Goal: Task Accomplishment & Management: Manage account settings

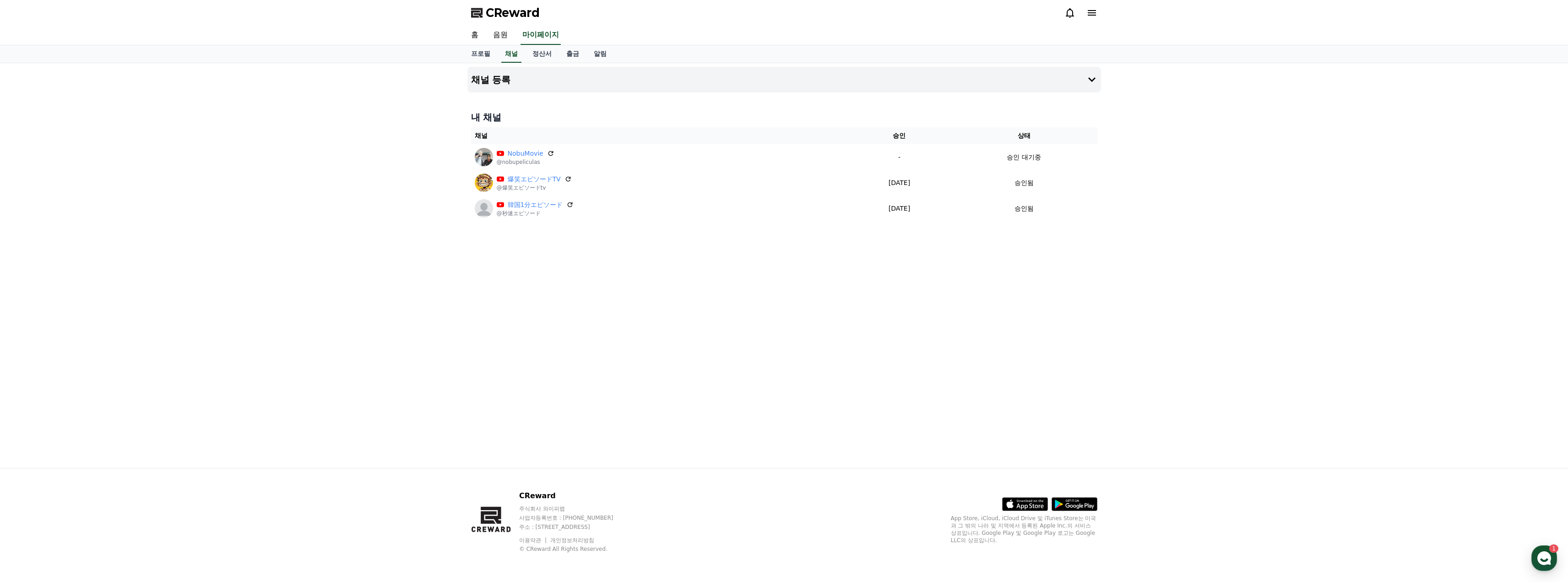
click at [725, 275] on div "채널 등록 내 채널 채널 승인 상태 NobuMovie @nobupeliculas - 승인 대기중 爆笑エピソードTV @爆笑エピソードtv [DAT…" at bounding box center [784, 265] width 641 height 405
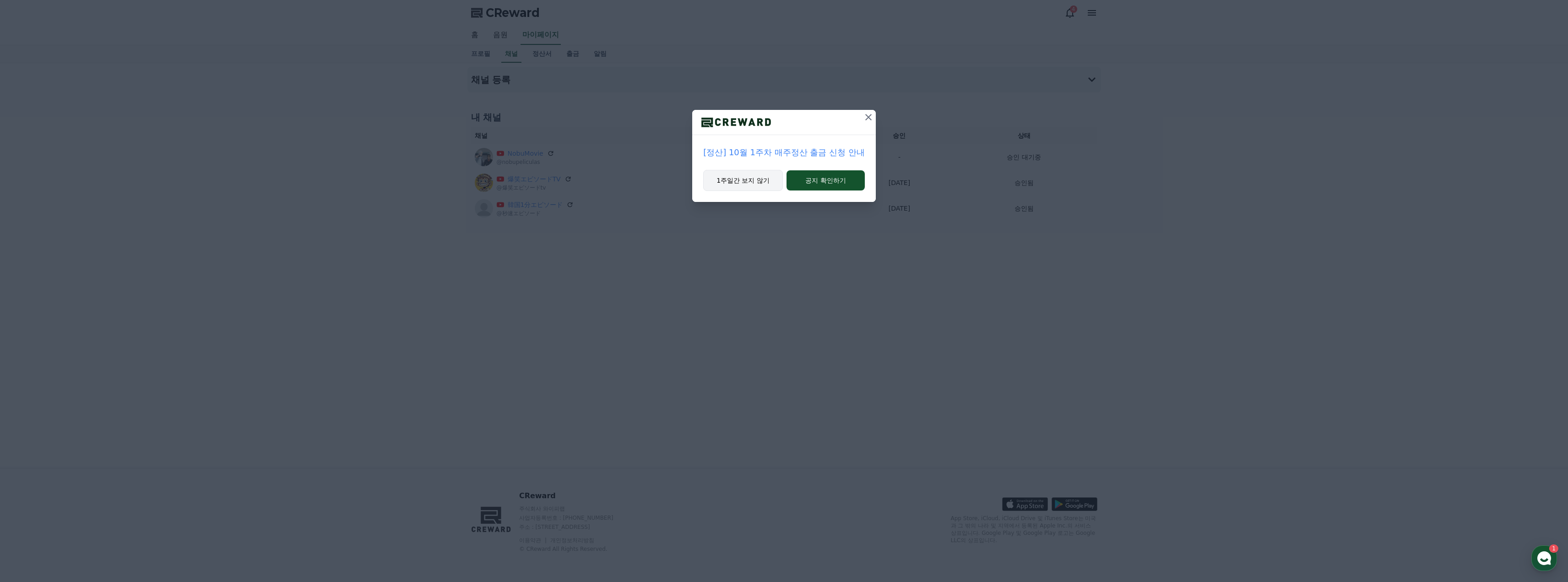
click at [754, 182] on button "1주일간 보지 않기" at bounding box center [743, 181] width 80 height 21
click at [904, 277] on div "[정산] 10월 1주차 매주정산 출금 신청 안내 1주일간 보지 않기 공지 확인하기" at bounding box center [784, 291] width 1568 height 582
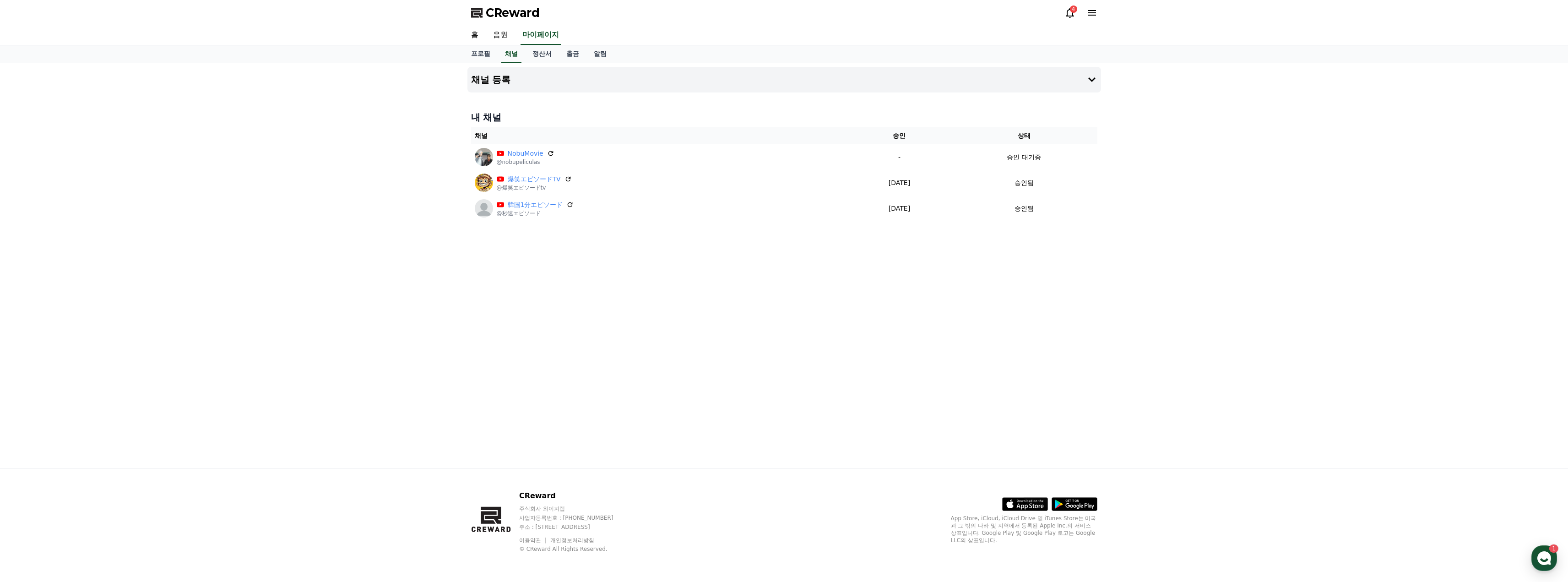
click at [795, 255] on div "채널 등록 내 채널 채널 승인 상태 NobuMovie @nobupeliculas - 승인 대기중 爆笑エピソードTV @爆笑エピソードtv [DAT…" at bounding box center [784, 265] width 641 height 405
click at [1069, 17] on icon at bounding box center [1070, 13] width 9 height 9
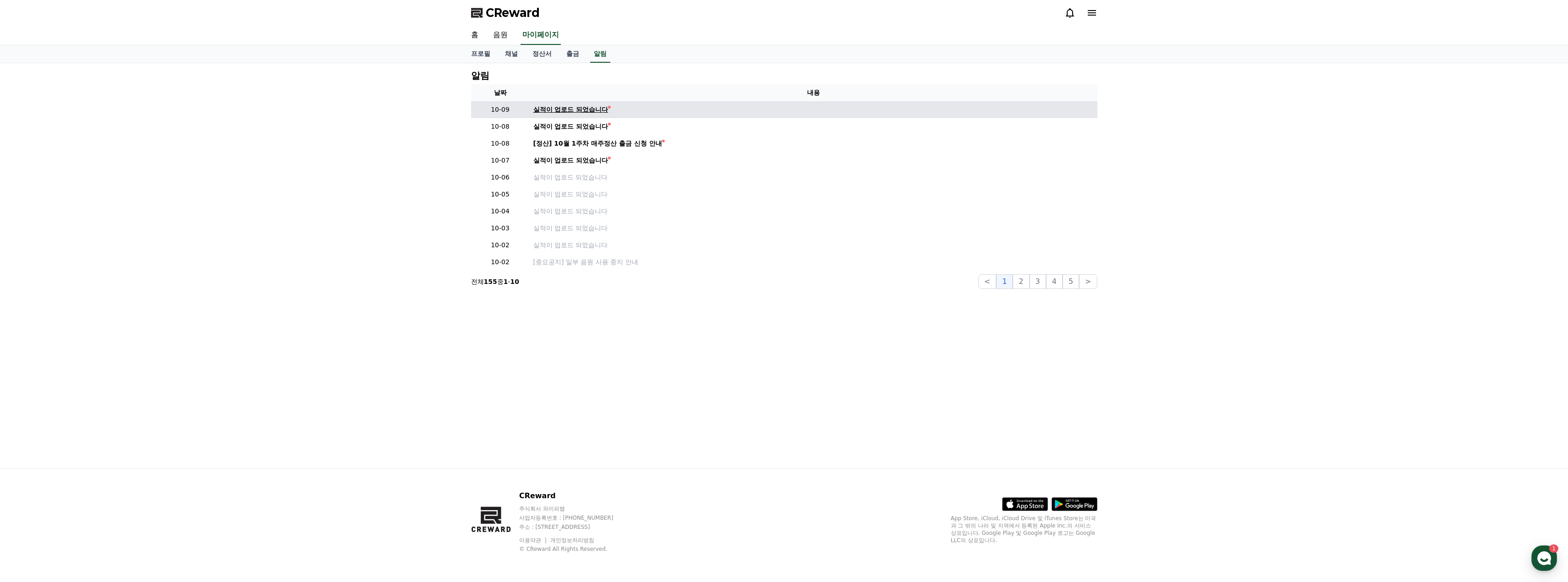
click at [554, 110] on div "실적이 업로드 되었습니다" at bounding box center [571, 110] width 75 height 9
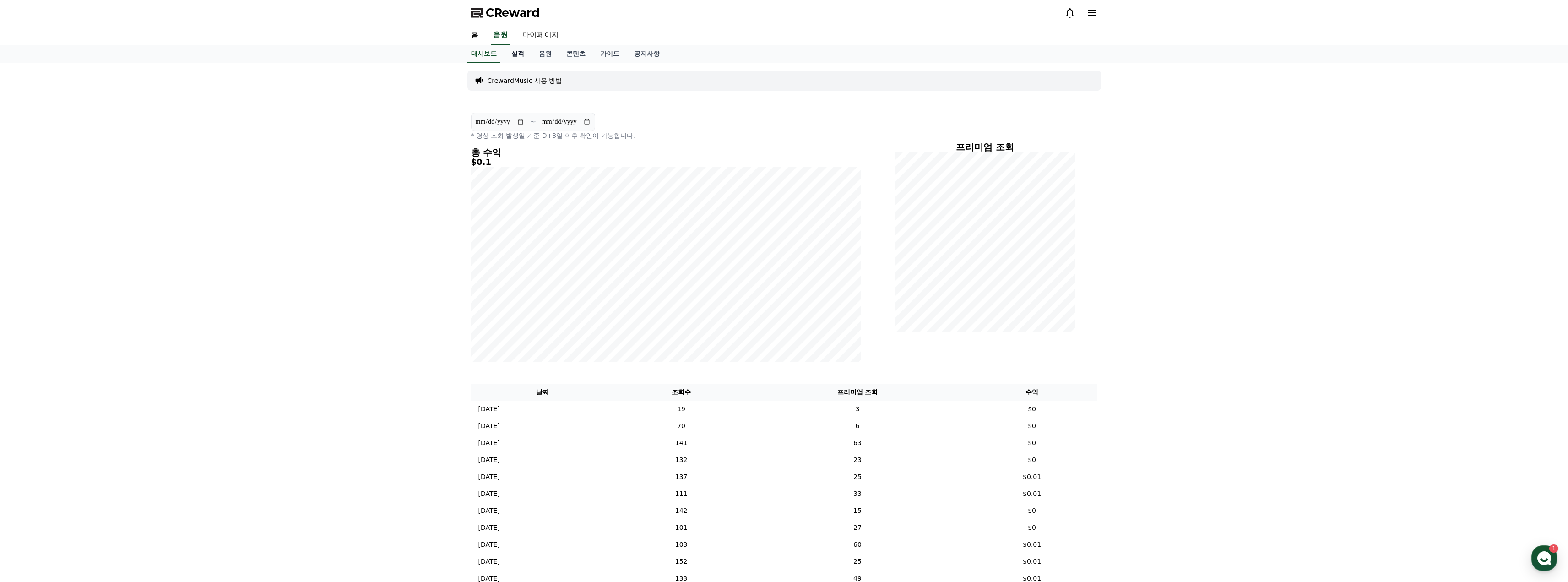
click at [512, 52] on link "실적" at bounding box center [518, 54] width 27 height 17
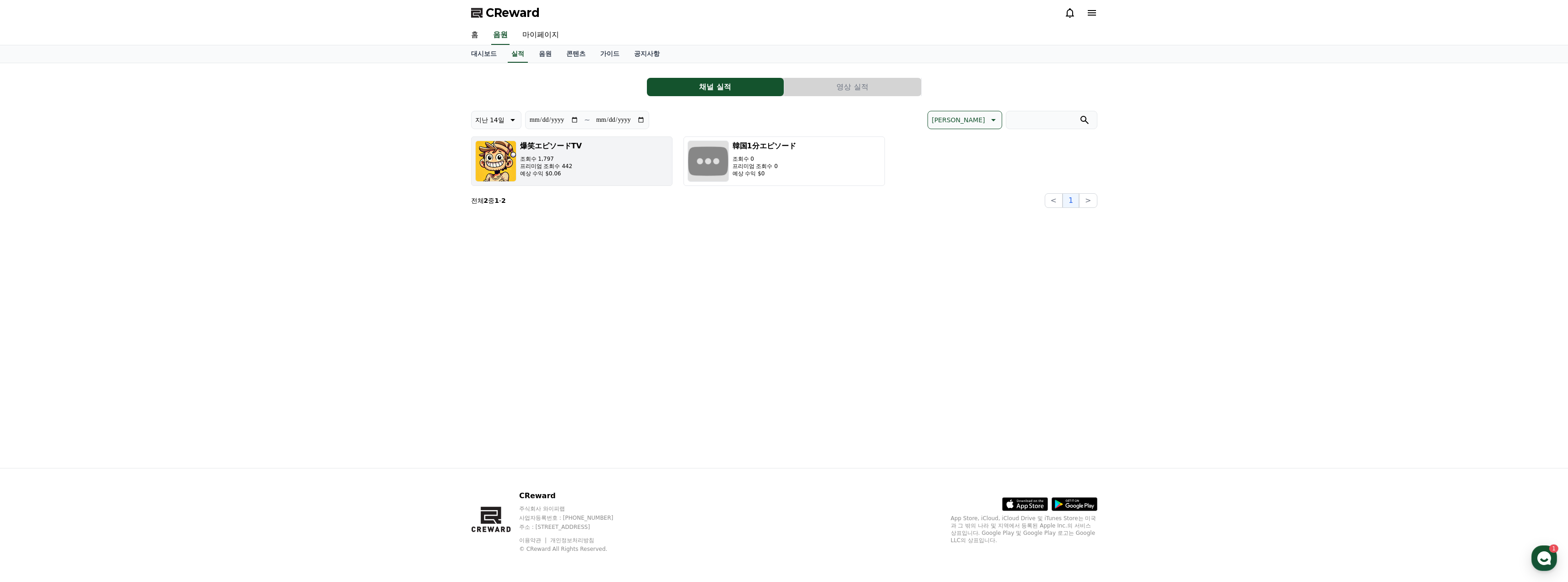
click at [585, 173] on button "爆笑エピソードTV 조회수 1,797 프리미엄 조회수 442 예상 수익 $0.06" at bounding box center [572, 162] width 202 height 50
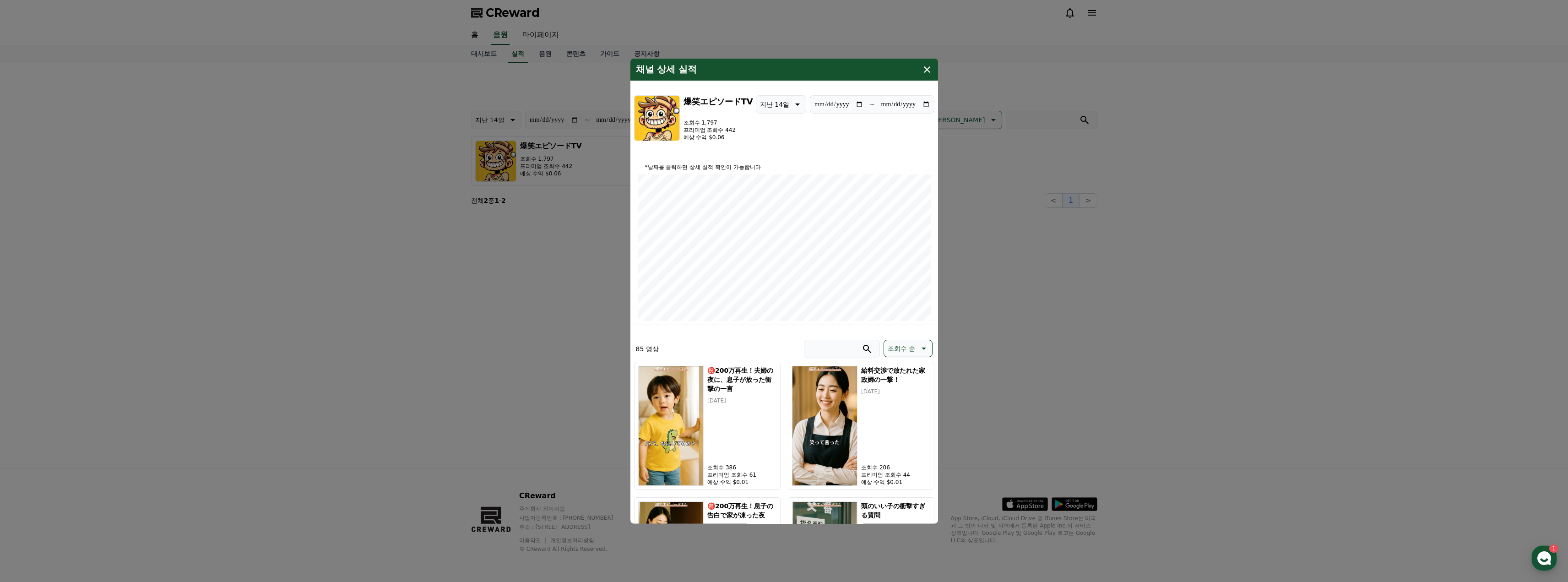
click at [926, 68] on icon "modal" at bounding box center [927, 68] width 11 height 11
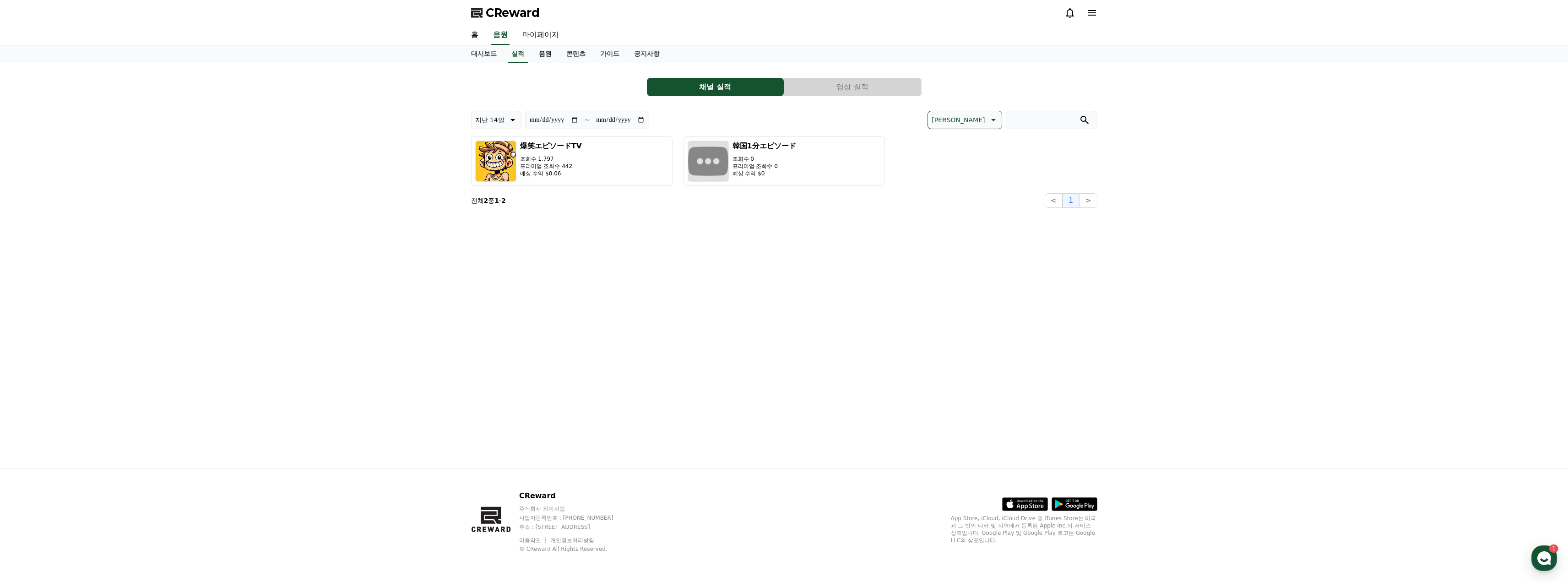
click at [540, 55] on link "음원" at bounding box center [546, 54] width 27 height 17
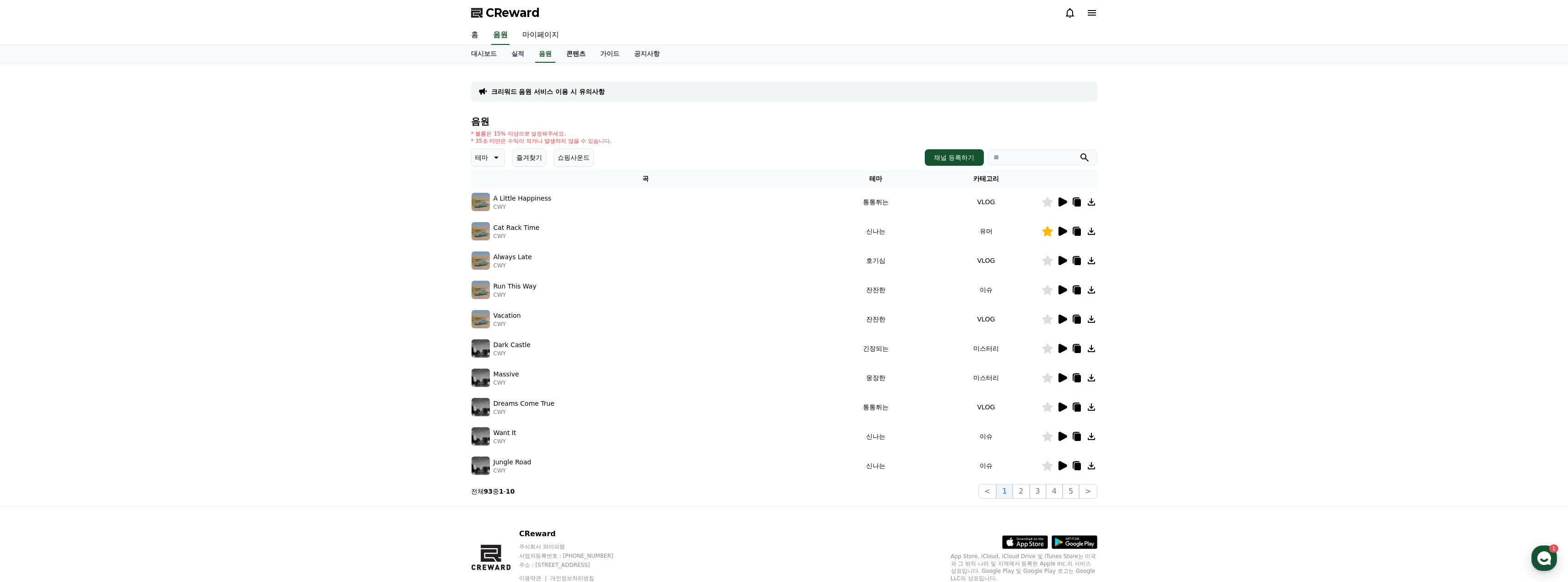
click at [580, 56] on link "콘텐츠" at bounding box center [577, 54] width 34 height 17
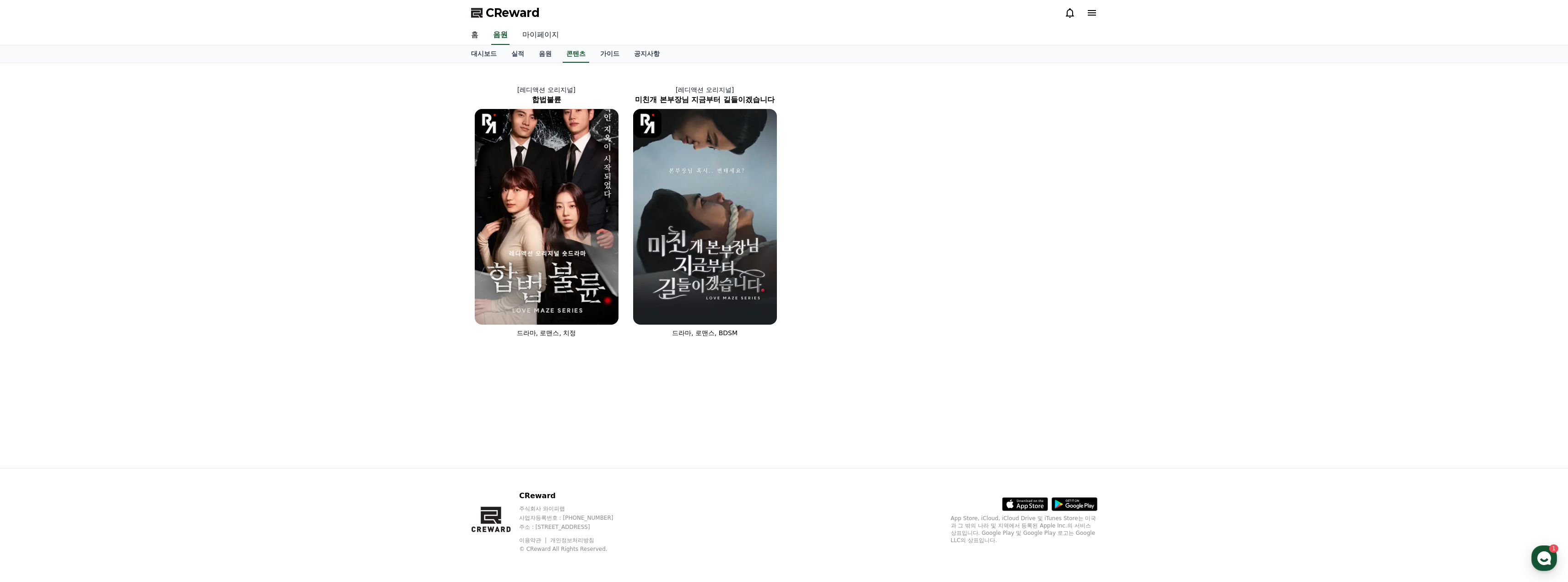
click at [534, 34] on link "마이페이지" at bounding box center [541, 35] width 51 height 19
select select "**********"
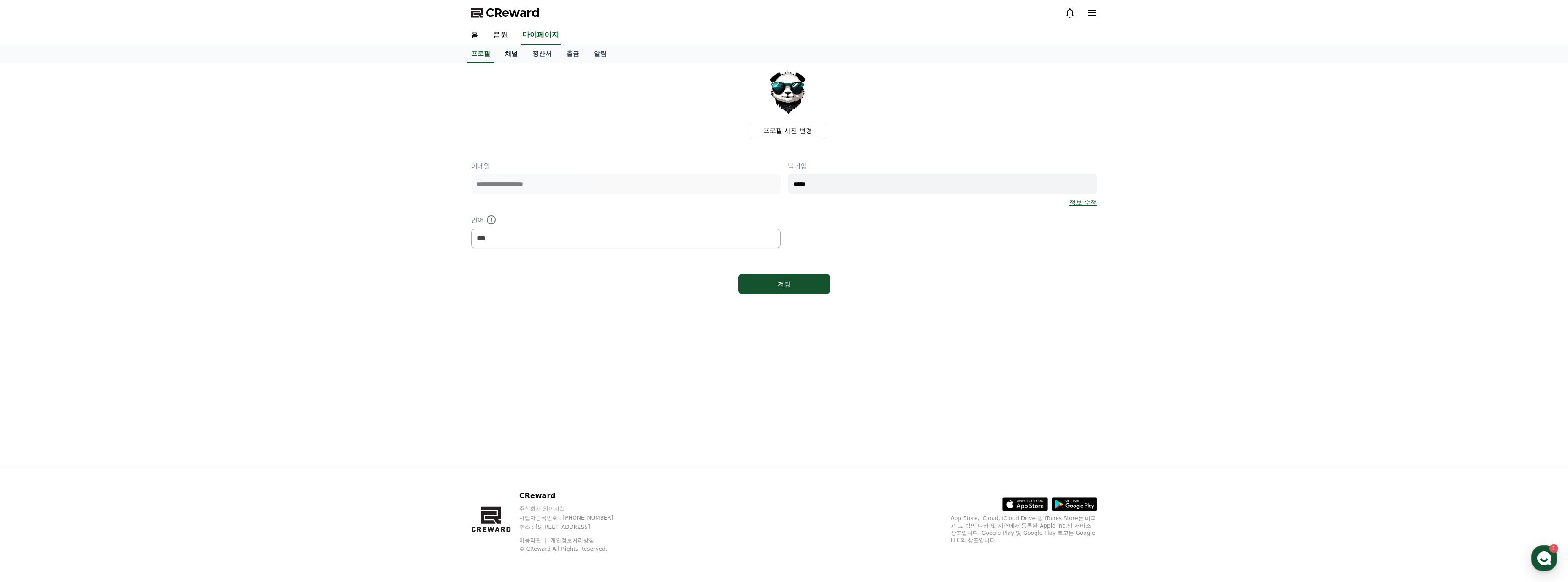
click at [508, 53] on link "채널" at bounding box center [512, 54] width 27 height 17
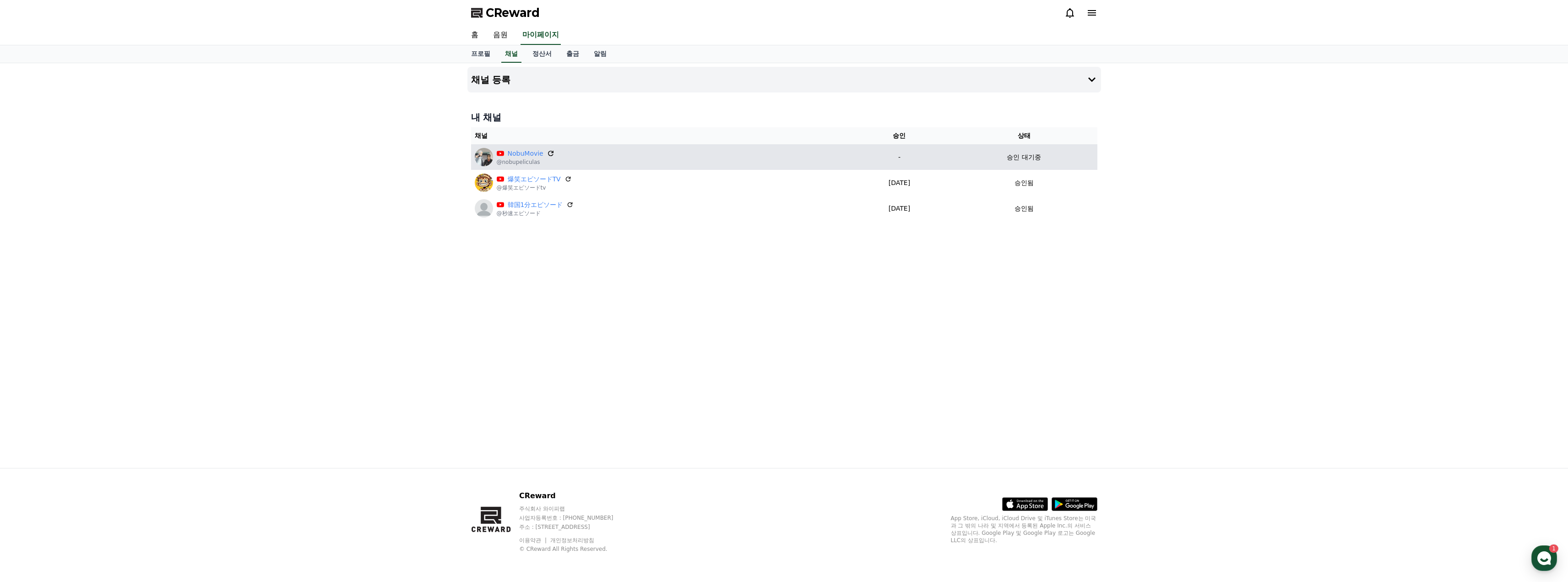
click at [550, 152] on icon at bounding box center [551, 154] width 9 height 9
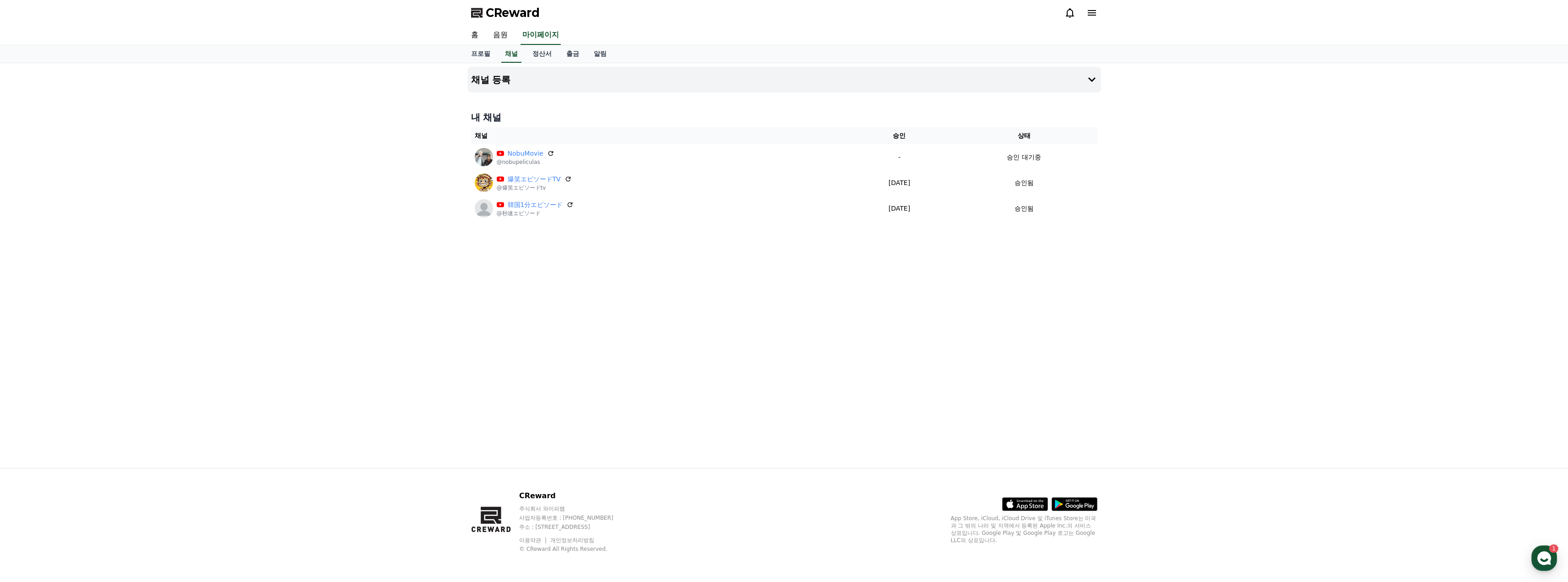
click at [1190, 282] on div "채널 등록 내 채널 채널 승인 상태 NobuMovie @nobupeliculas - 승인 대기중 爆笑エピソードTV @爆笑エピソードtv [DAT…" at bounding box center [784, 265] width 1568 height 405
